Goal: Book appointment/travel/reservation

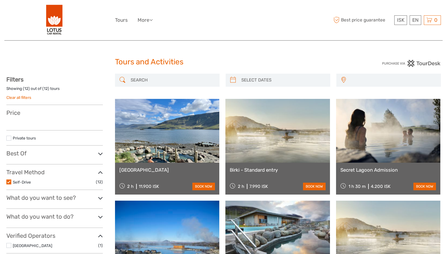
select select
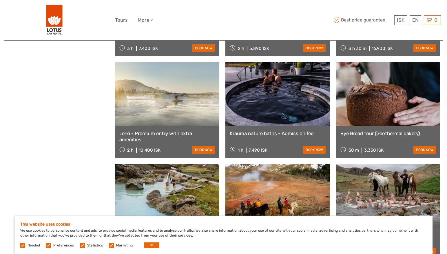
scroll to position [252, 0]
click at [400, 100] on link at bounding box center [388, 94] width 105 height 64
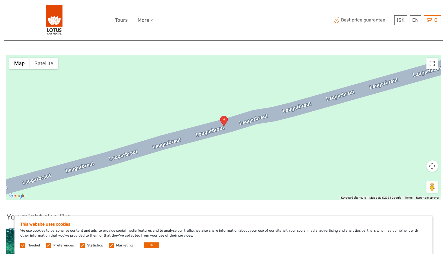
scroll to position [477, 0]
click at [292, 131] on div at bounding box center [223, 127] width 434 height 145
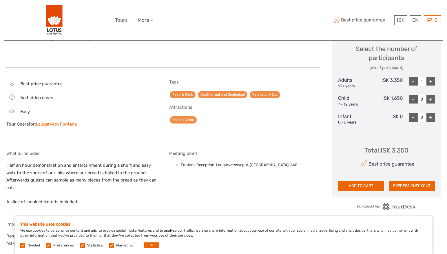
scroll to position [250, 0]
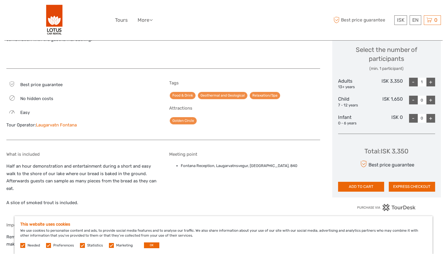
click at [54, 125] on link "Laugarvatn Fontana" at bounding box center [56, 124] width 41 height 5
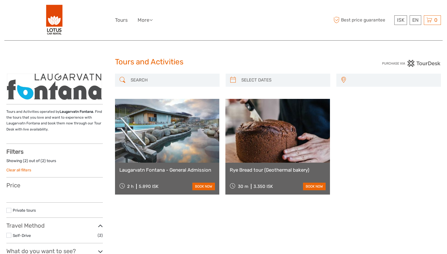
select select
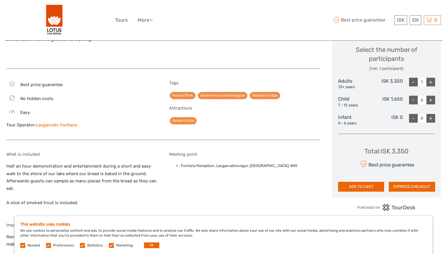
drag, startPoint x: 79, startPoint y: 124, endPoint x: 35, endPoint y: 126, distance: 44.1
click at [35, 126] on div "Tour Operator: Laugarvatn Fontana" at bounding box center [81, 125] width 151 height 6
click at [36, 126] on link "Laugarvatn Fontana" at bounding box center [56, 124] width 41 height 5
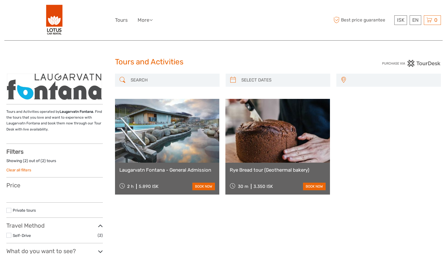
select select
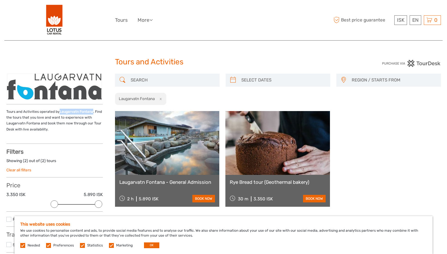
drag, startPoint x: 59, startPoint y: 112, endPoint x: 91, endPoint y: 113, distance: 32.7
click at [91, 113] on p "Tours and Activities operated by Laugarvatn Fontana . Find the tours that you l…" at bounding box center [54, 121] width 96 height 24
copy strong "Laugarvatn Fontana"
